Goal: Task Accomplishment & Management: Use online tool/utility

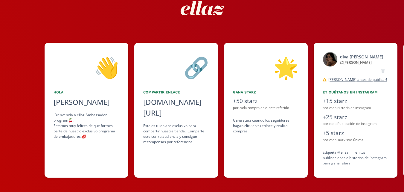
scroll to position [40, 0]
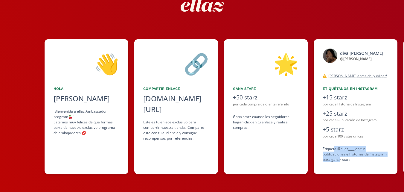
drag, startPoint x: 335, startPoint y: 149, endPoint x: 340, endPoint y: 159, distance: 11.5
click at [340, 159] on div "Etiqueta @ellaz____ en tus publicaciones e historias de Instagram para ganar st…" at bounding box center [356, 154] width 66 height 16
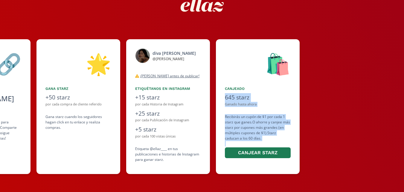
scroll to position [0, 304]
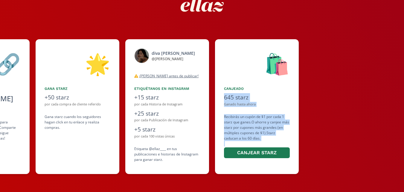
drag, startPoint x: 378, startPoint y: 170, endPoint x: 315, endPoint y: 169, distance: 62.9
click at [315, 169] on div "👋 [PERSON_NAME] ¡Bienvenida a ellaz Ambassador program🍒! Estamos muy felices de…" at bounding box center [202, 106] width 404 height 141
click at [315, 169] on div at bounding box center [385, 106] width 160 height 135
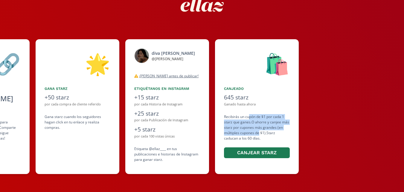
drag, startPoint x: 250, startPoint y: 116, endPoint x: 257, endPoint y: 131, distance: 17.0
click at [257, 131] on div "Recibirás un cupón de $1 por cada 1 starz que ganes. O ahorre y canjee más star…" at bounding box center [257, 136] width 66 height 45
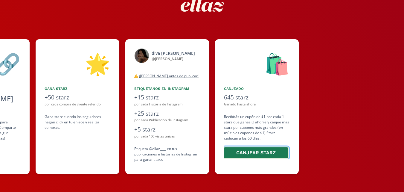
click at [256, 156] on button "Canjear starz" at bounding box center [256, 152] width 66 height 13
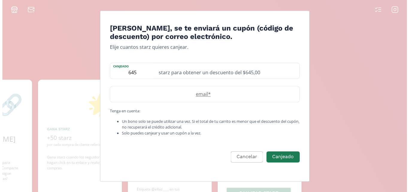
scroll to position [0, 0]
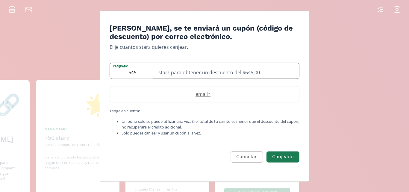
click at [248, 77] on div "starz para obtener un descuento del $645,00" at bounding box center [227, 71] width 144 height 16
click at [202, 69] on div "starz para obtener un descuento del $645,00" at bounding box center [227, 71] width 144 height 16
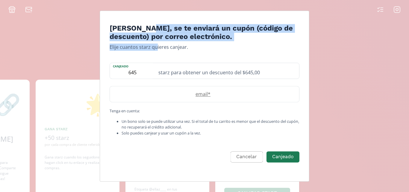
drag, startPoint x: 145, startPoint y: 31, endPoint x: 156, endPoint y: 46, distance: 19.0
click at [156, 46] on form "[PERSON_NAME], se te enviará un cupón (código de descuento) por correo electrón…" at bounding box center [205, 100] width 190 height 152
click at [156, 46] on p "Elije cuantos starz quieres canjear." at bounding box center [205, 47] width 190 height 7
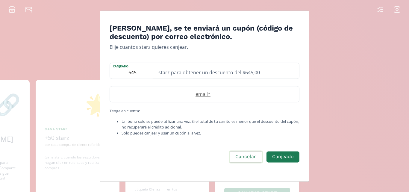
click at [256, 158] on button "Cancelar" at bounding box center [246, 156] width 34 height 13
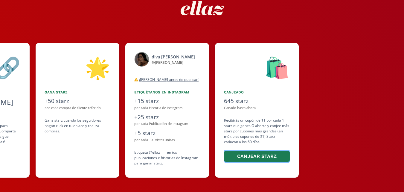
scroll to position [40, 0]
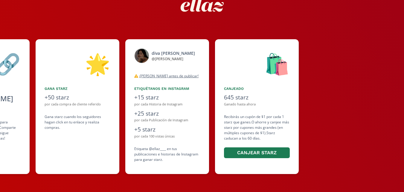
click at [251, 108] on div "🛍️ Canjeado 645 starz Ganado hasta ahora Recibirás un cupón de $1 por cada 1 st…" at bounding box center [257, 106] width 84 height 135
